Goal: Use online tool/utility: Utilize a website feature to perform a specific function

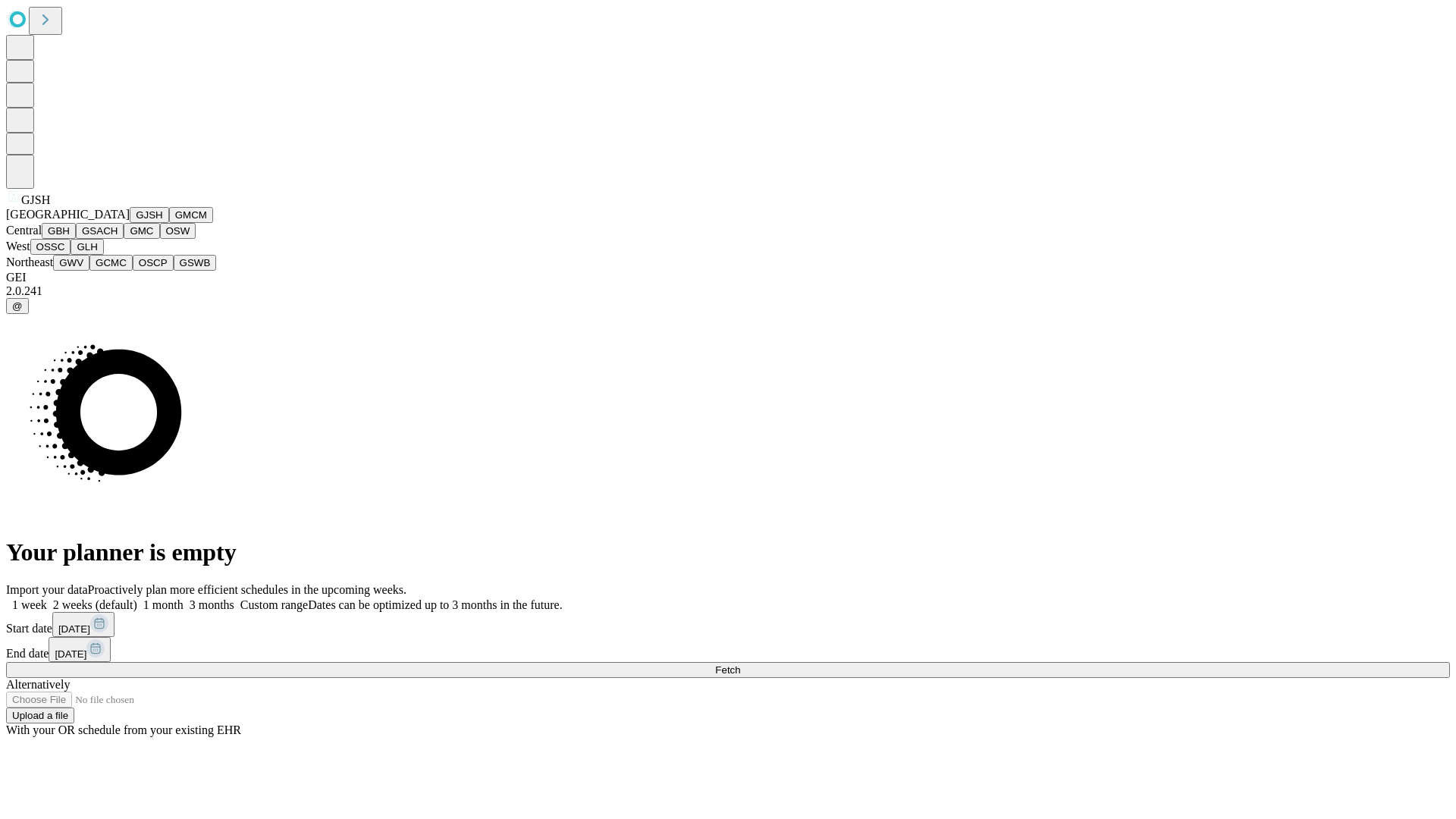
click at [130, 223] on button "GJSH" at bounding box center [149, 215] width 39 height 16
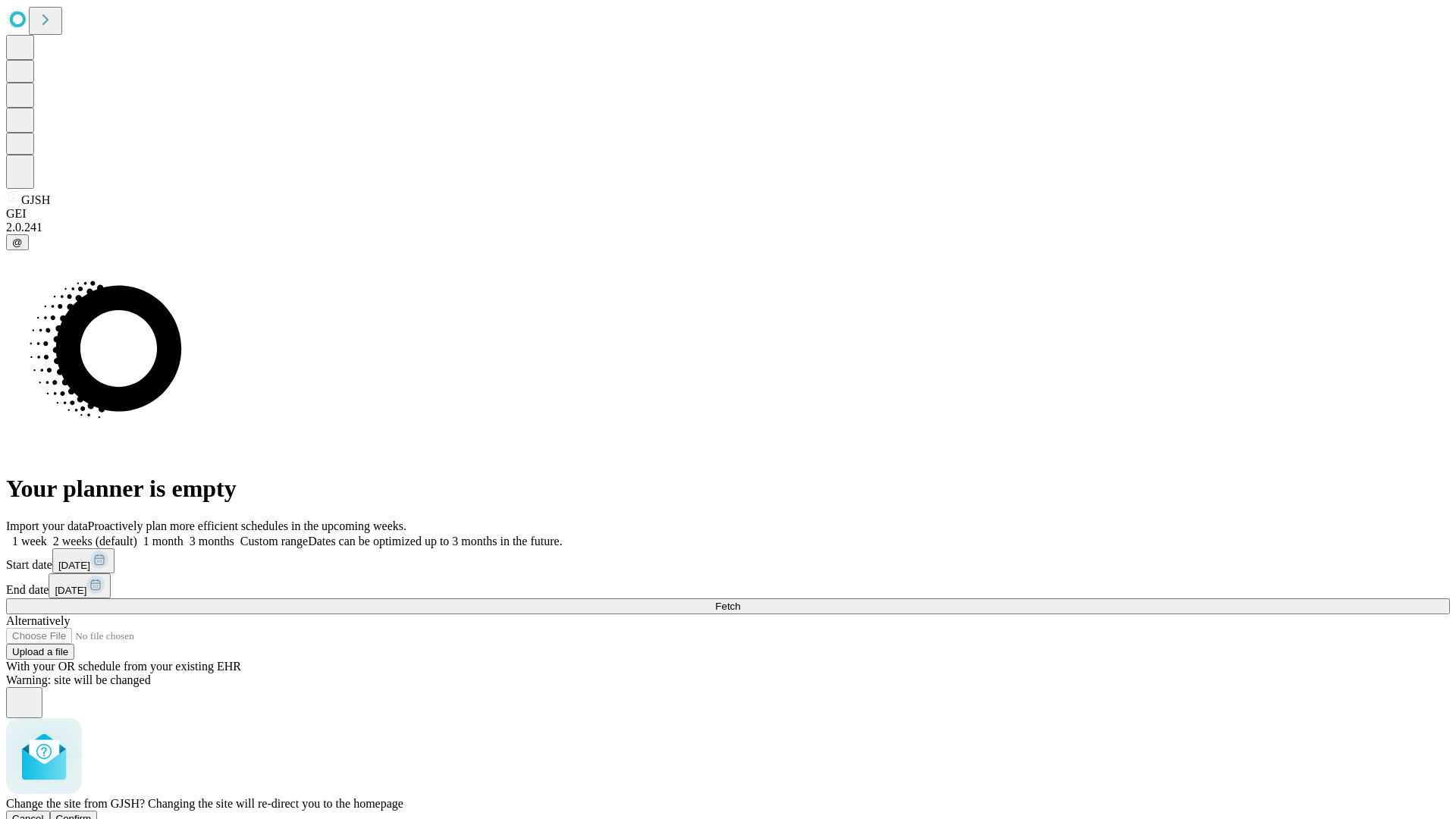
click at [91, 813] on span "Confirm" at bounding box center [73, 818] width 36 height 11
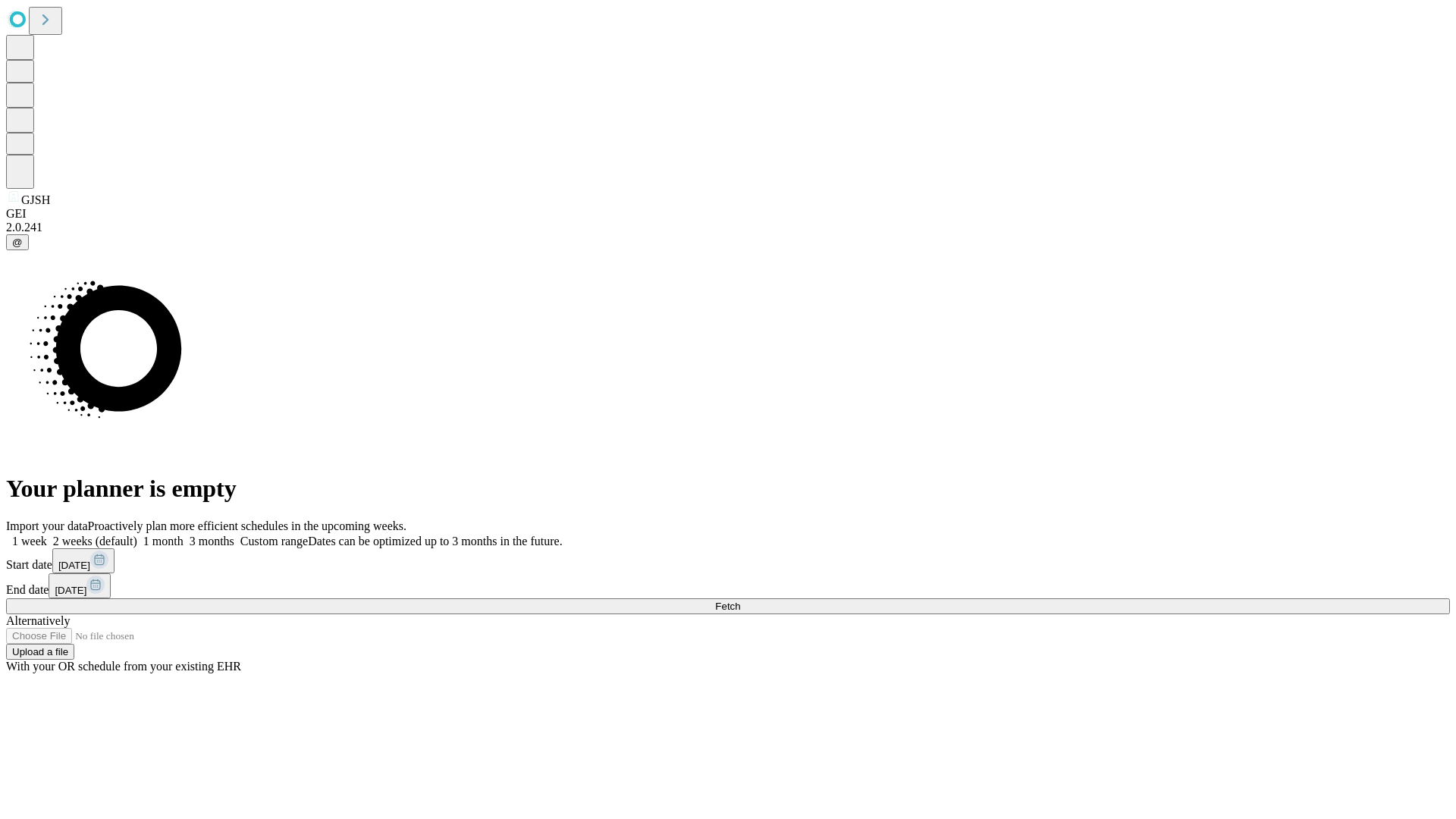
click at [138, 534] on label "2 weeks (default)" at bounding box center [92, 540] width 91 height 13
click at [740, 601] on span "Fetch" at bounding box center [727, 606] width 25 height 11
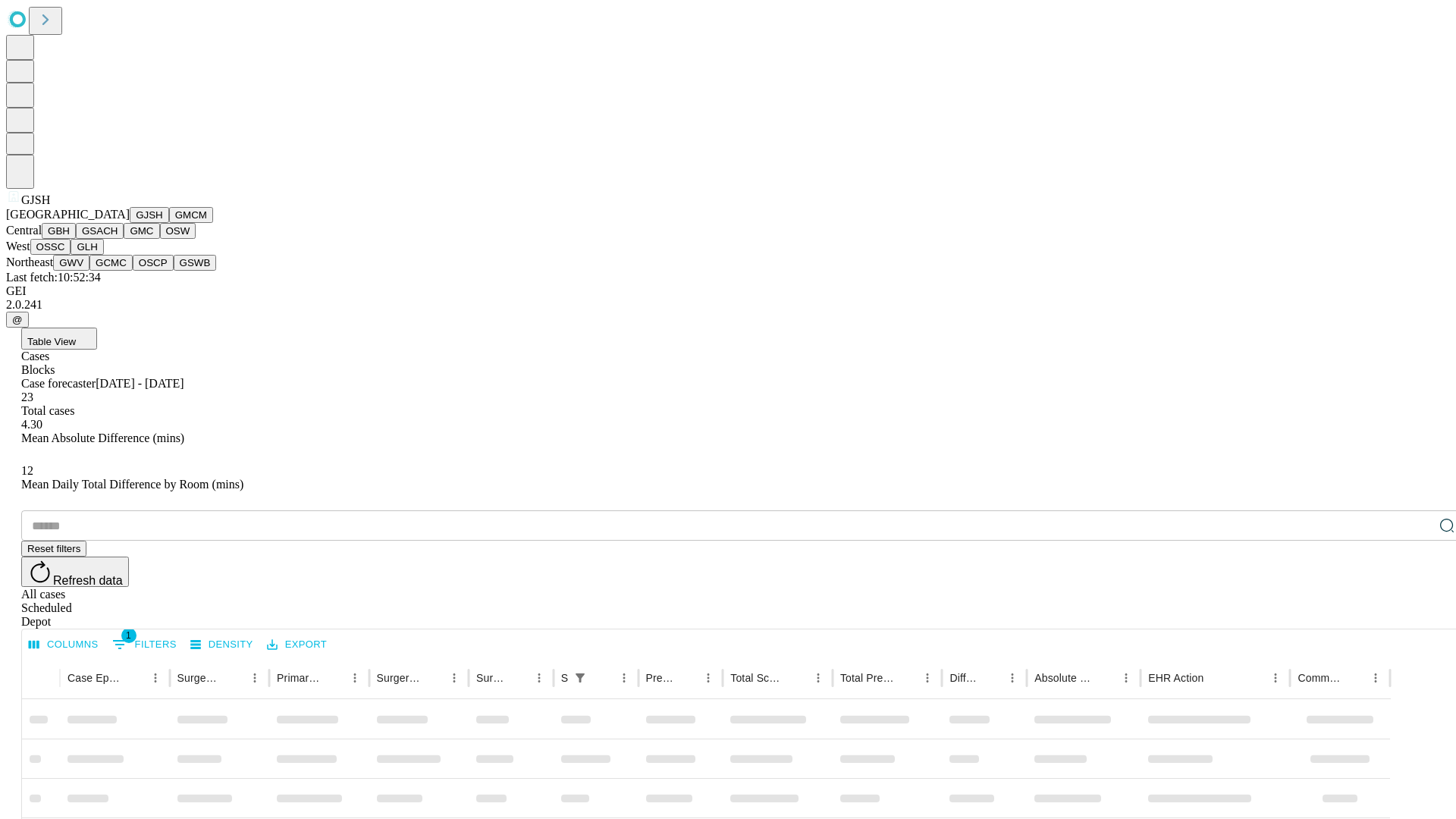
click at [169, 223] on button "GMCM" at bounding box center [191, 215] width 44 height 16
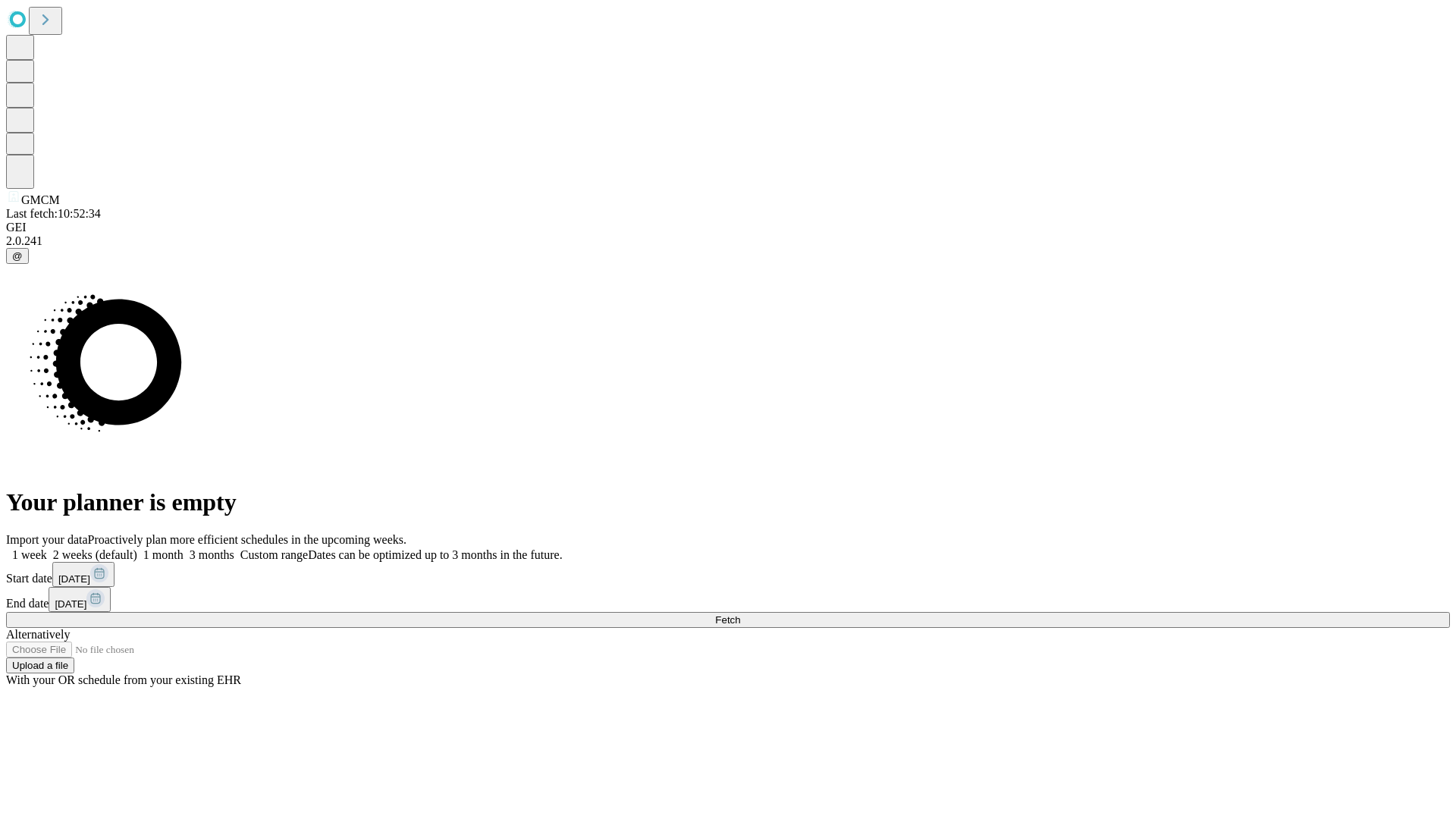
click at [138, 548] on label "2 weeks (default)" at bounding box center [92, 554] width 91 height 13
click at [740, 614] on span "Fetch" at bounding box center [727, 620] width 25 height 11
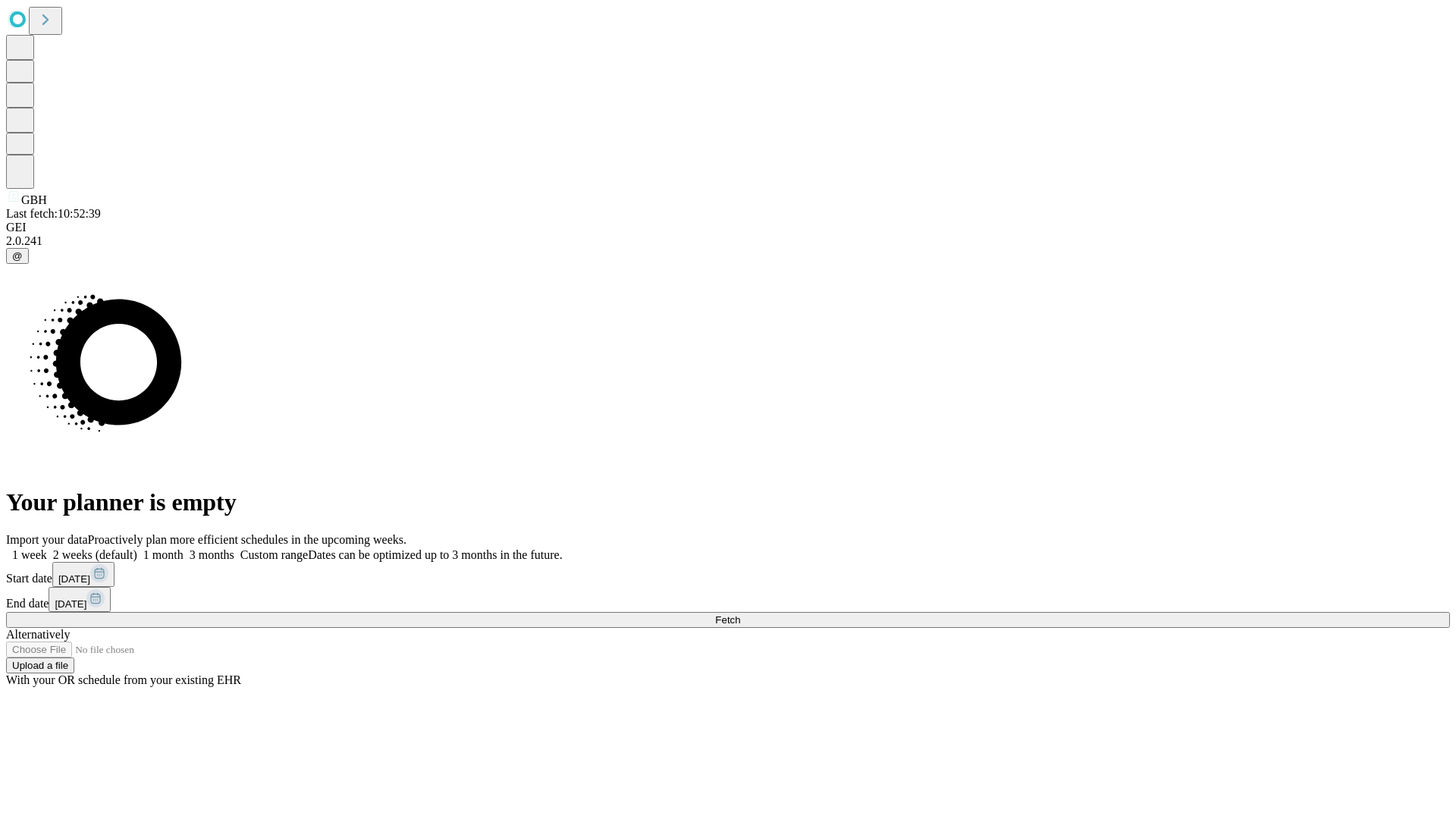
click at [138, 548] on label "2 weeks (default)" at bounding box center [92, 554] width 91 height 13
click at [740, 614] on span "Fetch" at bounding box center [727, 620] width 25 height 11
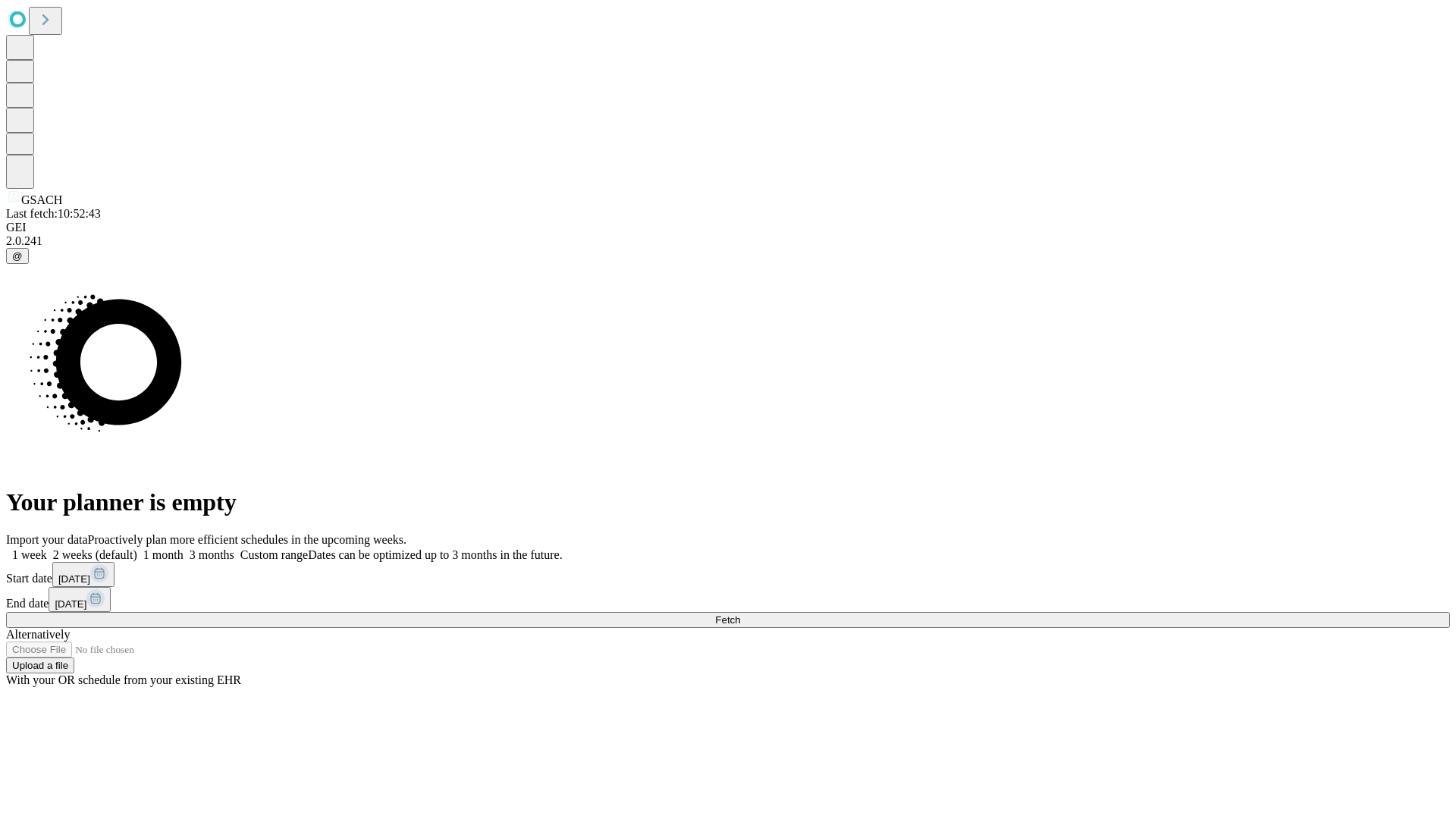
click at [138, 548] on label "2 weeks (default)" at bounding box center [92, 554] width 91 height 13
click at [740, 614] on span "Fetch" at bounding box center [727, 620] width 25 height 11
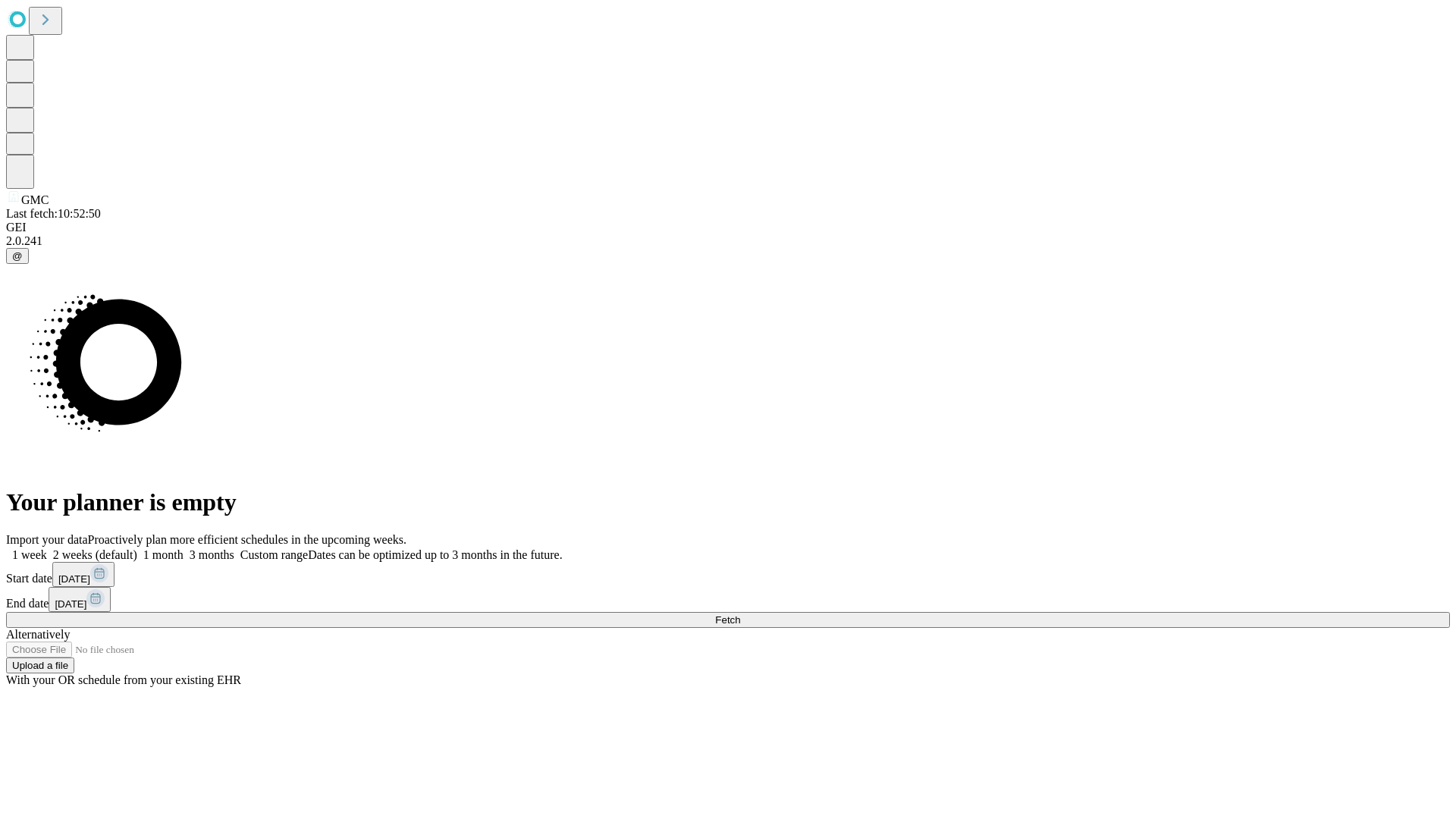
click at [138, 548] on label "2 weeks (default)" at bounding box center [92, 554] width 91 height 13
click at [740, 614] on span "Fetch" at bounding box center [727, 620] width 25 height 11
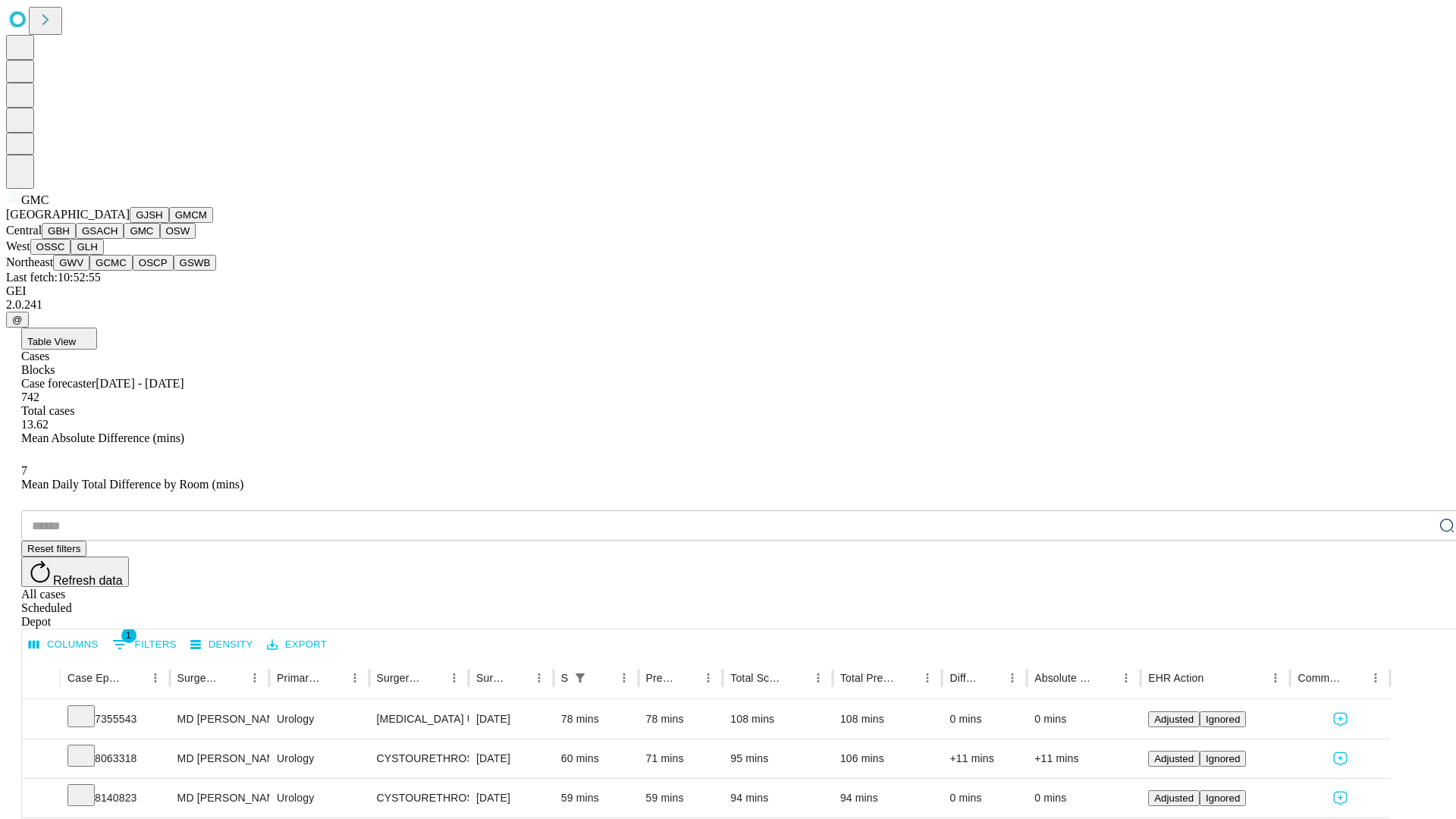
click at [160, 238] on button "OSW" at bounding box center [179, 231] width 37 height 16
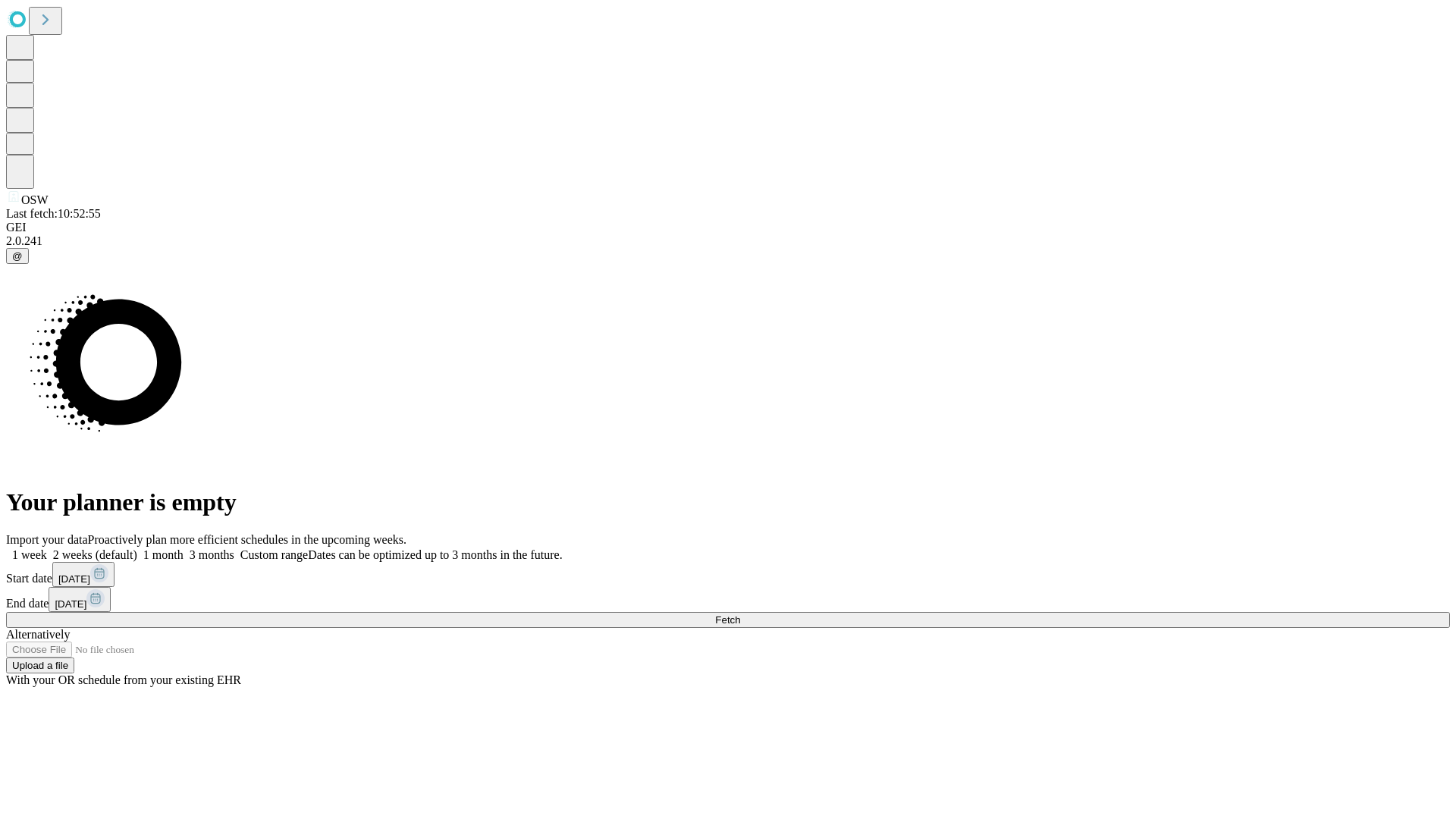
click at [138, 548] on label "2 weeks (default)" at bounding box center [92, 554] width 91 height 13
click at [740, 614] on span "Fetch" at bounding box center [727, 620] width 25 height 11
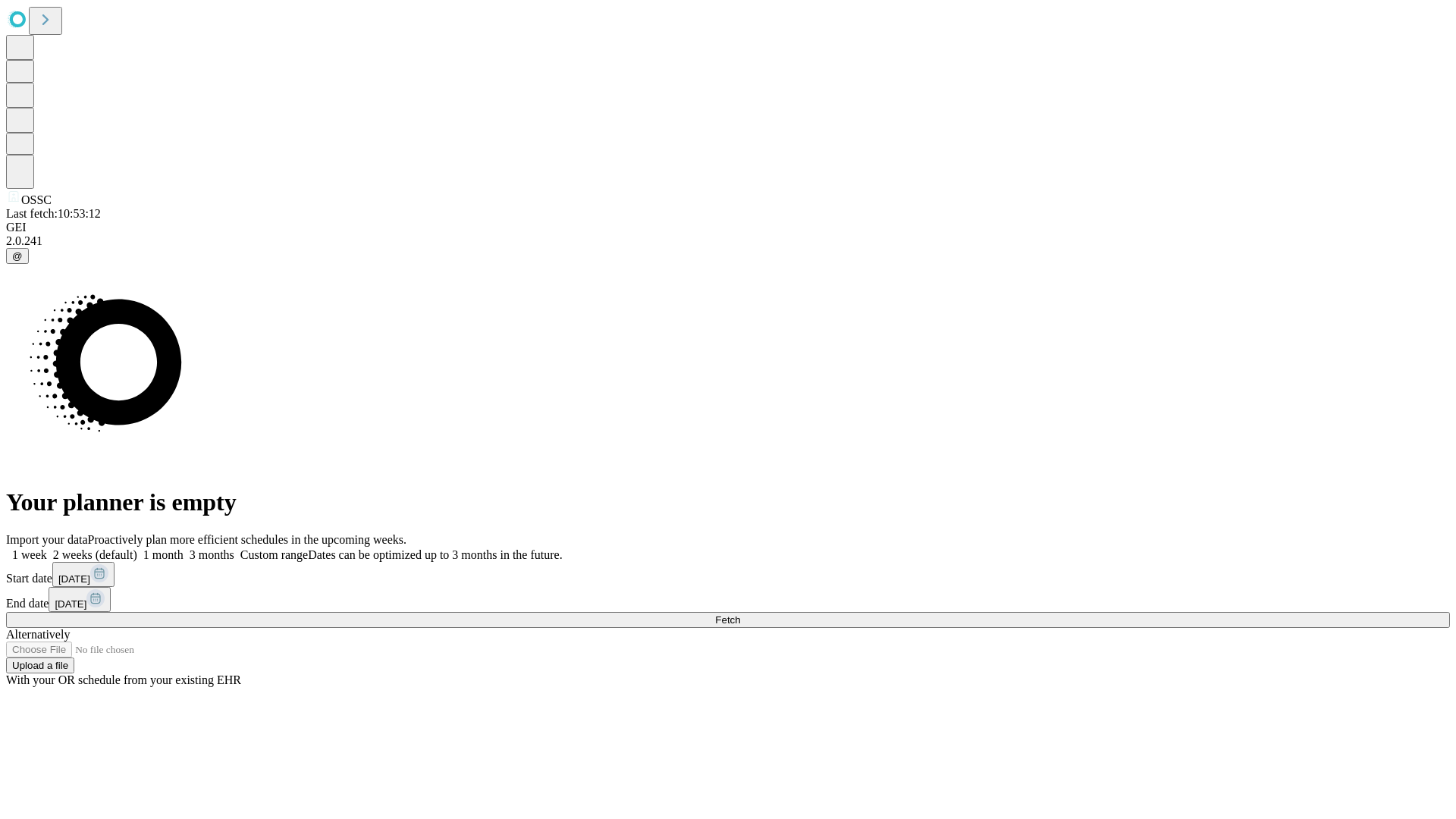
click at [138, 548] on label "2 weeks (default)" at bounding box center [92, 554] width 91 height 13
click at [740, 614] on span "Fetch" at bounding box center [727, 620] width 25 height 11
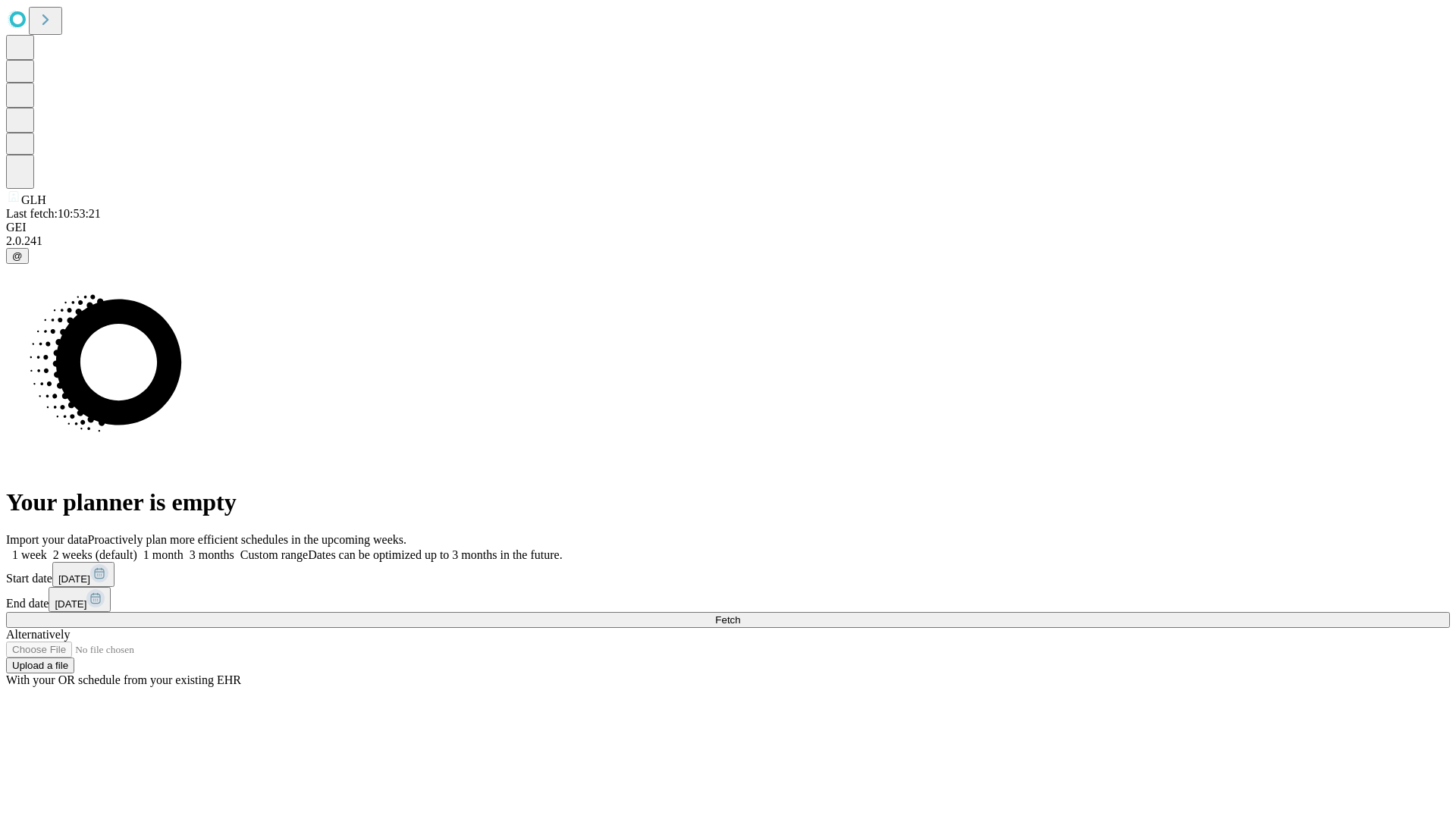
click at [138, 548] on label "2 weeks (default)" at bounding box center [92, 554] width 91 height 13
click at [740, 614] on span "Fetch" at bounding box center [727, 620] width 25 height 11
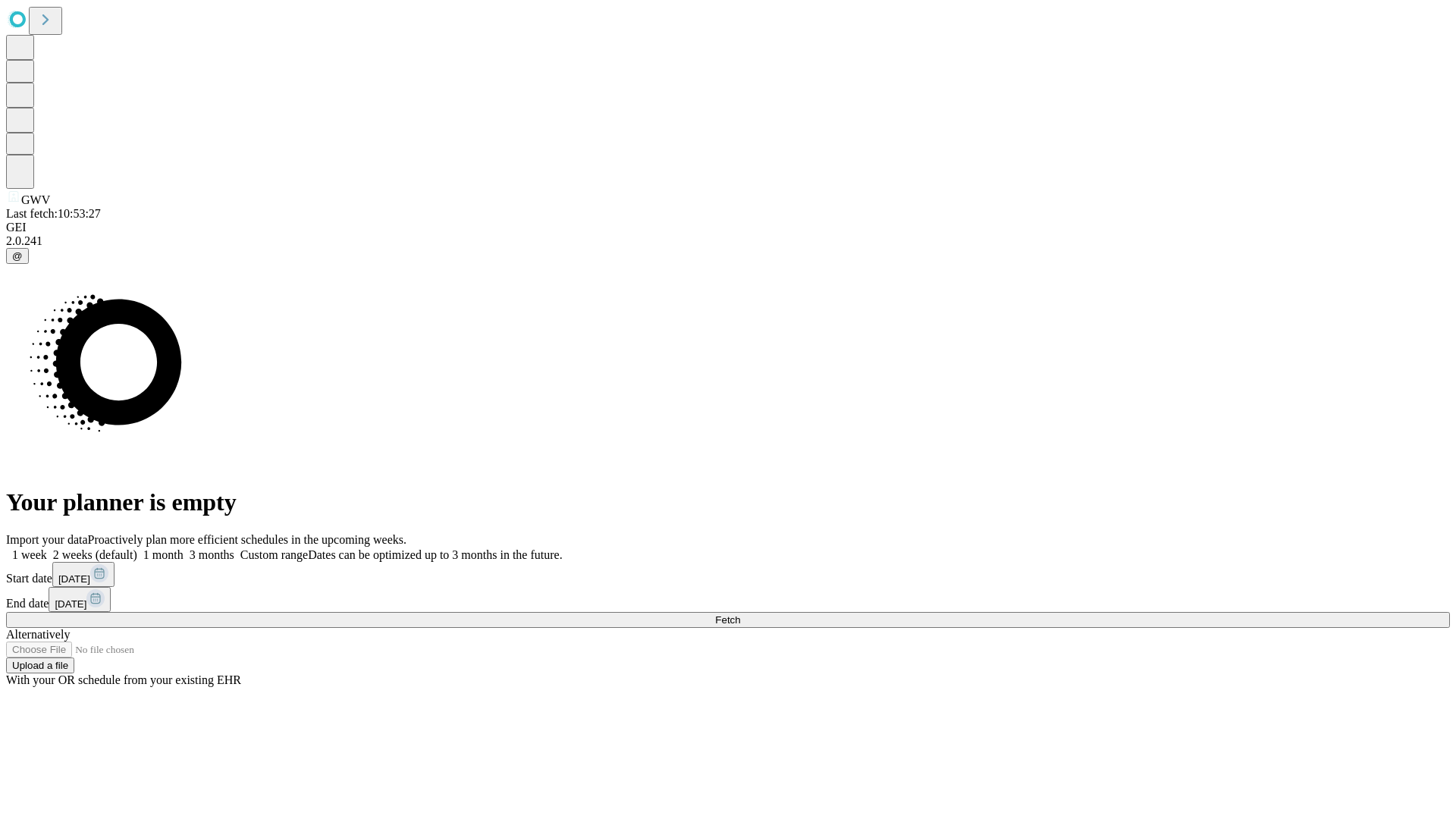
click at [138, 548] on label "2 weeks (default)" at bounding box center [92, 554] width 91 height 13
click at [740, 614] on span "Fetch" at bounding box center [727, 620] width 25 height 11
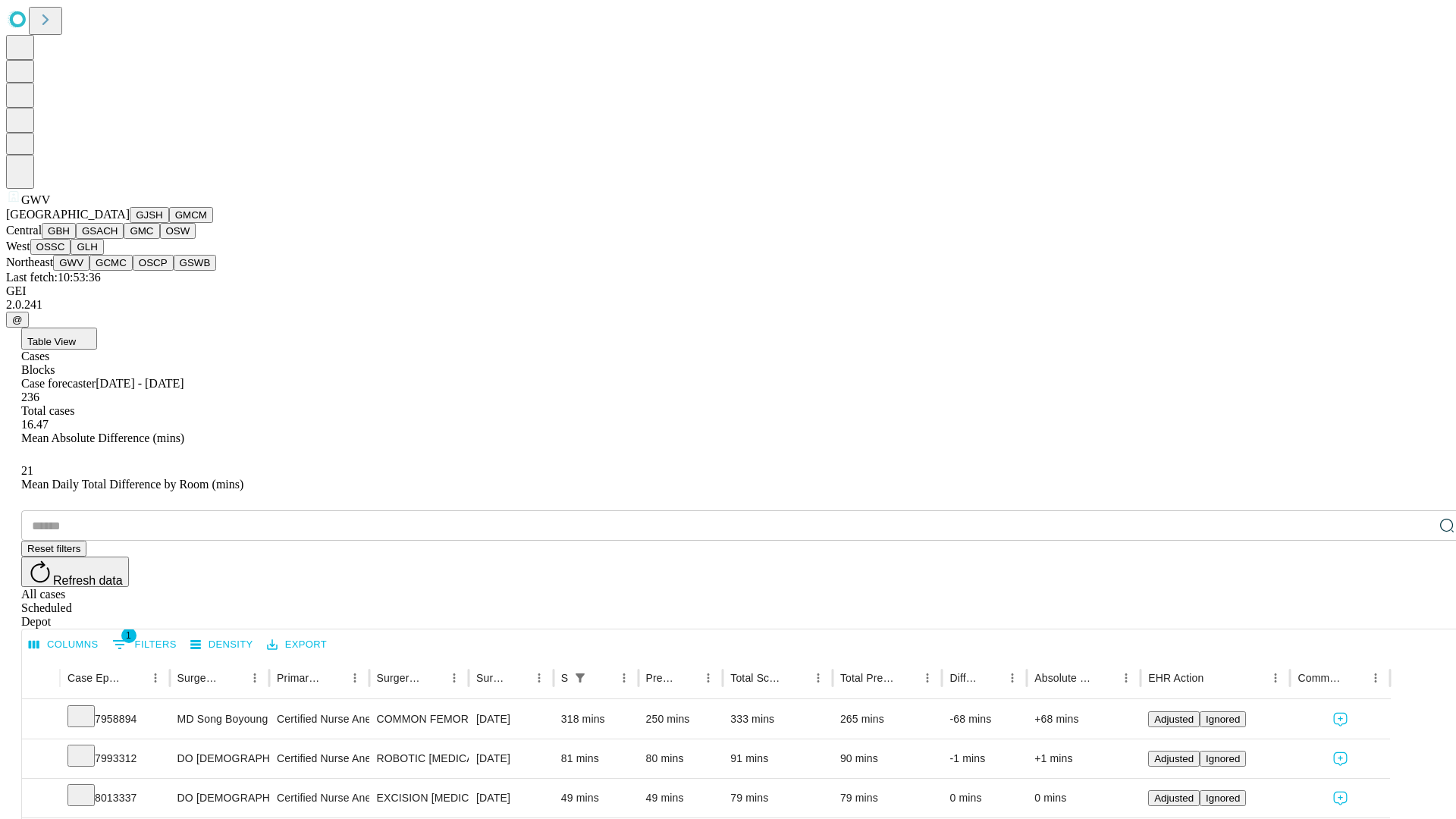
click at [118, 271] on button "GCMC" at bounding box center [111, 263] width 44 height 16
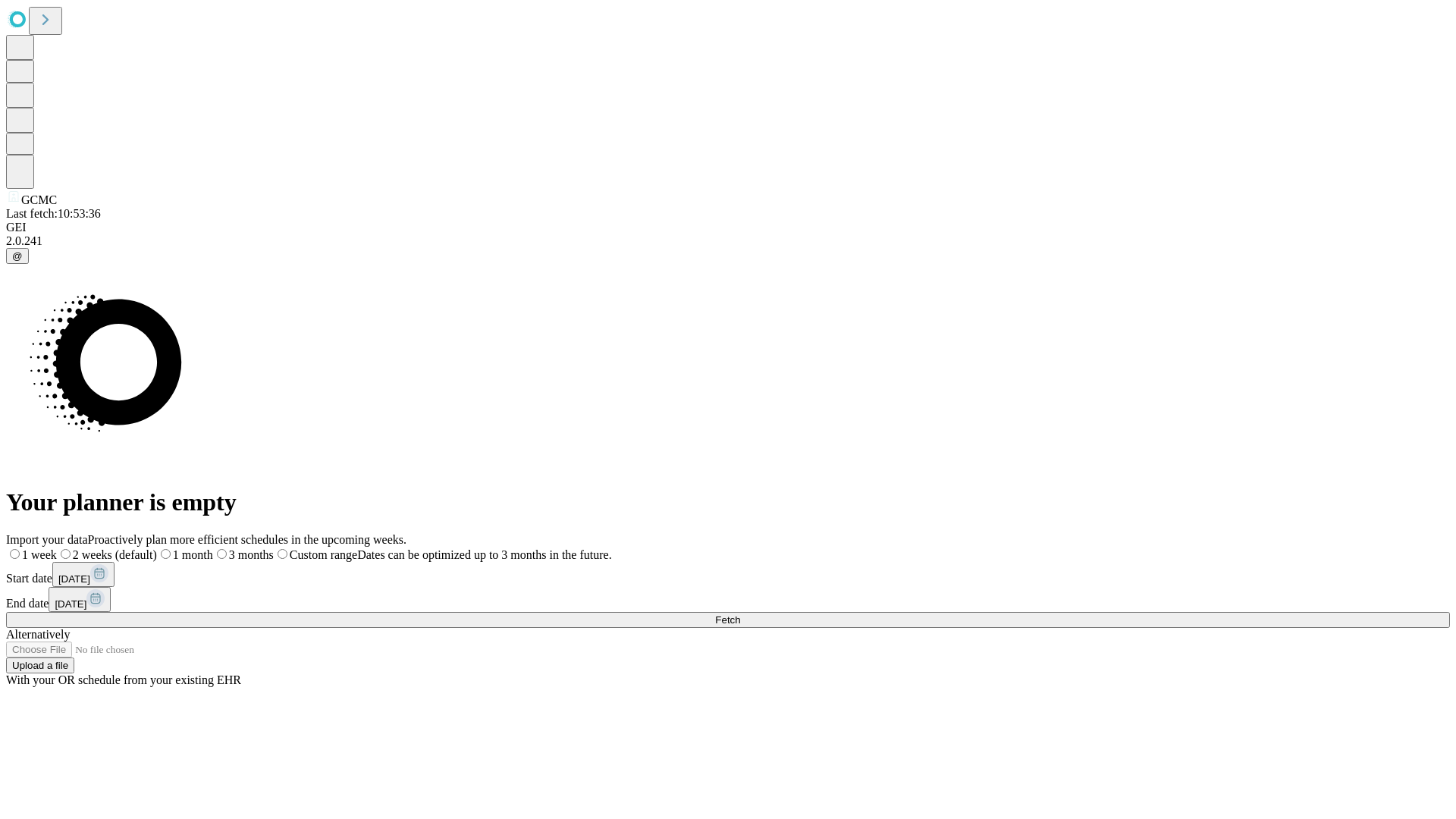
click at [157, 548] on label "2 weeks (default)" at bounding box center [106, 554] width 100 height 13
click at [740, 614] on span "Fetch" at bounding box center [727, 620] width 25 height 11
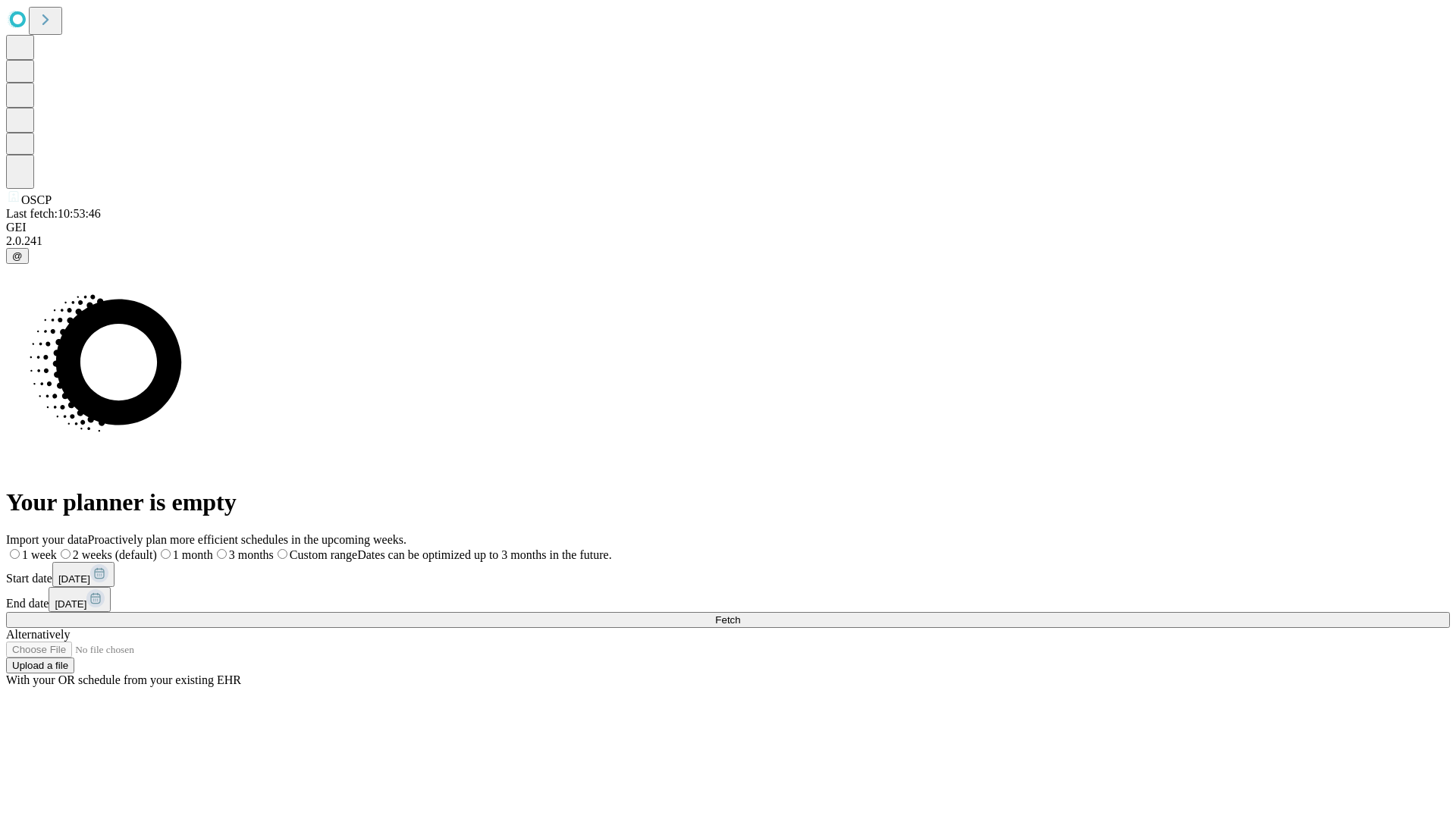
click at [740, 614] on span "Fetch" at bounding box center [727, 620] width 25 height 11
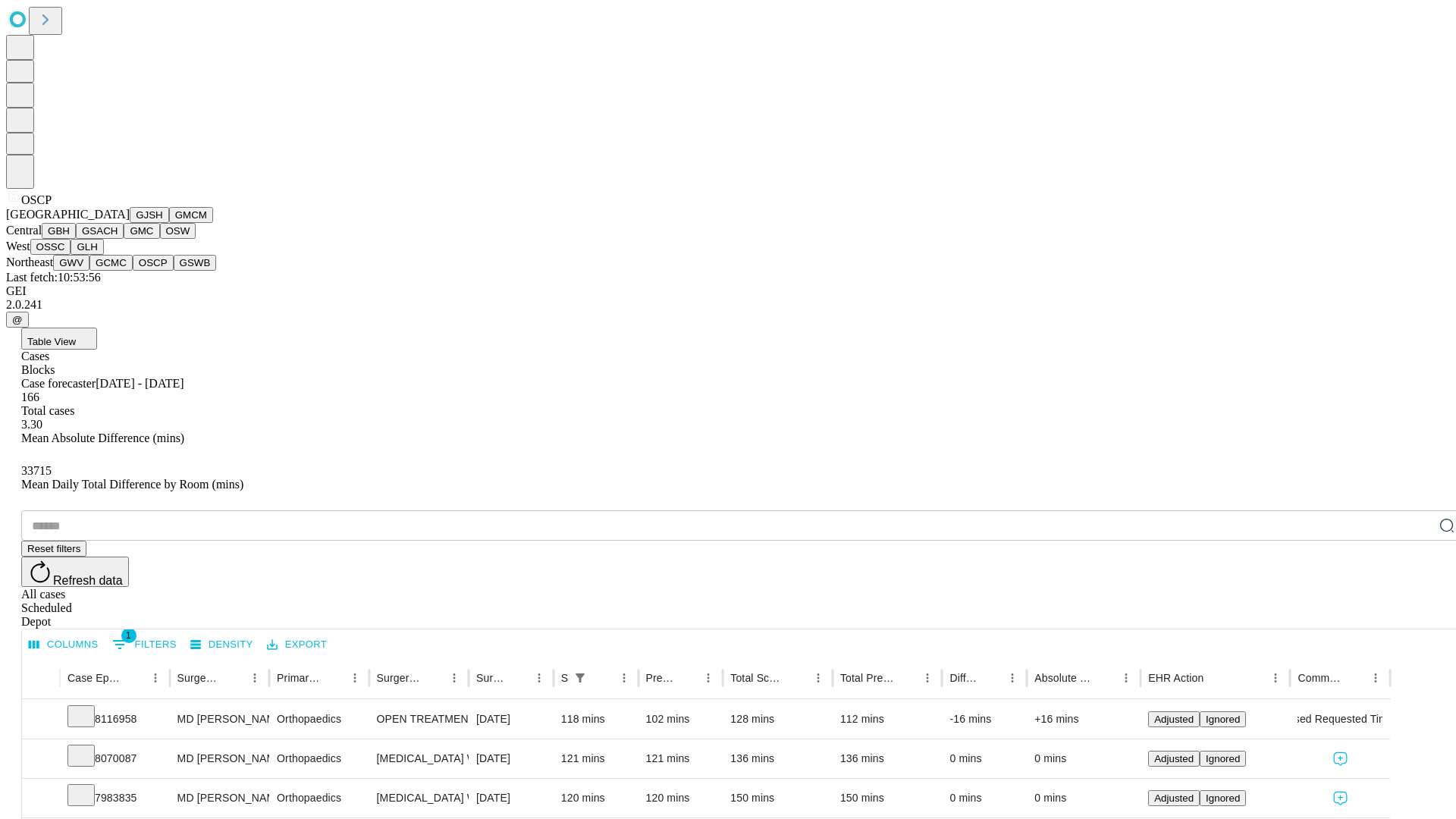
click at [173, 271] on button "GSWB" at bounding box center [195, 263] width 44 height 16
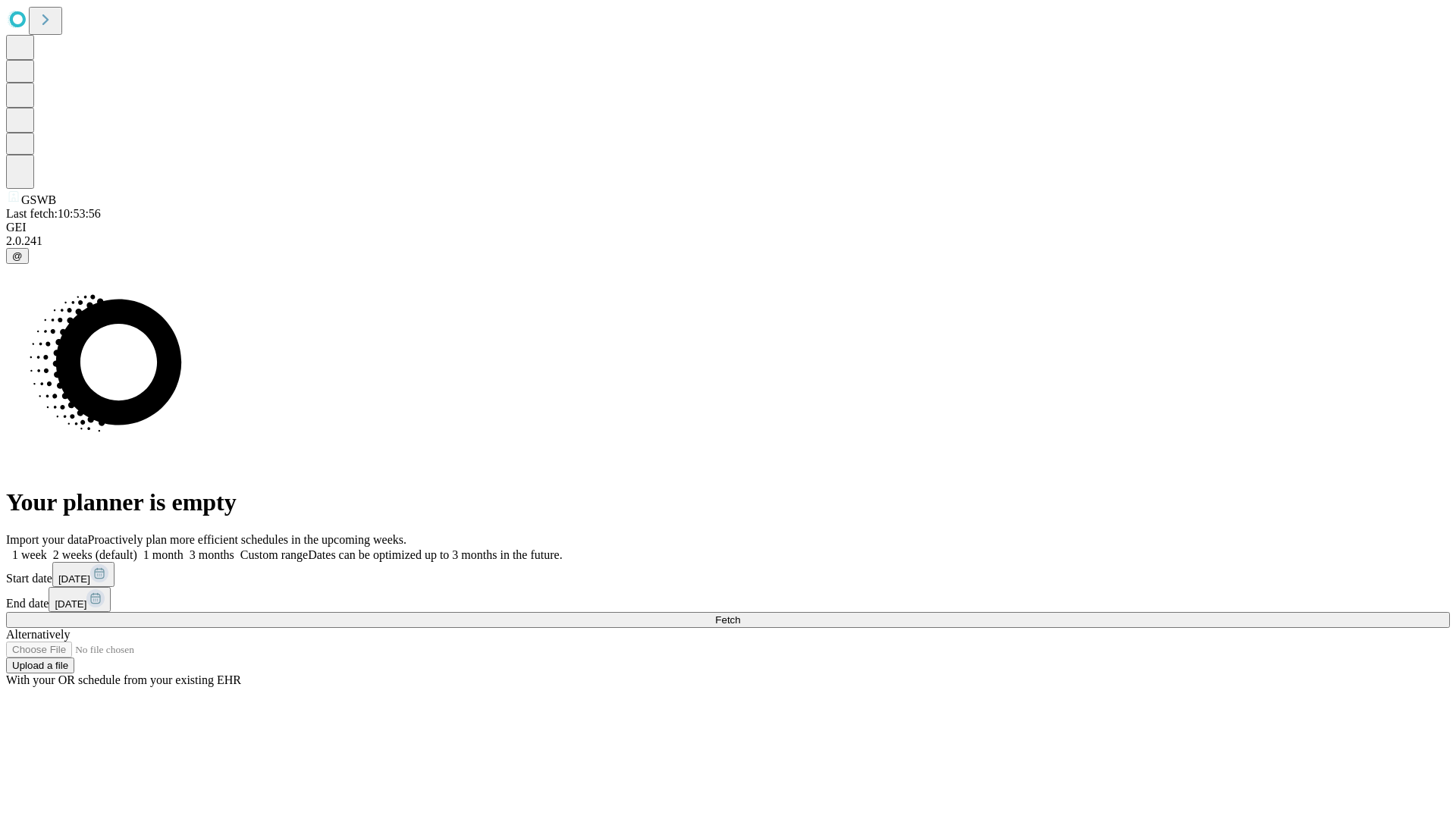
click at [138, 548] on label "2 weeks (default)" at bounding box center [92, 554] width 91 height 13
click at [740, 614] on span "Fetch" at bounding box center [727, 620] width 25 height 11
